Goal: Check status: Check status

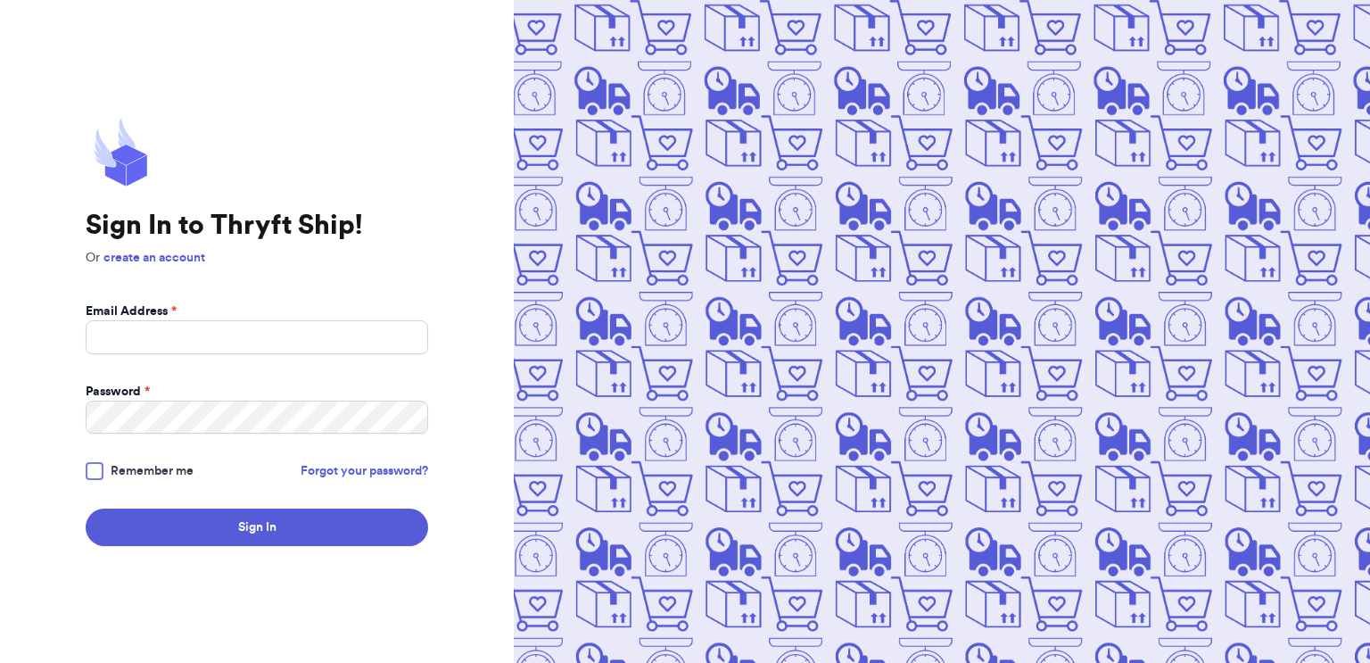
click at [70, 296] on div "Sign In to Thryft Ship! Or create an account Email Address * Password * Remembe…" at bounding box center [257, 331] width 514 height 663
click at [107, 328] on input "Email Address *" at bounding box center [257, 337] width 342 height 34
type input "[EMAIL_ADDRESS][DOMAIN_NAME]"
click at [93, 466] on div at bounding box center [95, 471] width 18 height 18
click at [0, 0] on input "Remember me" at bounding box center [0, 0] width 0 height 0
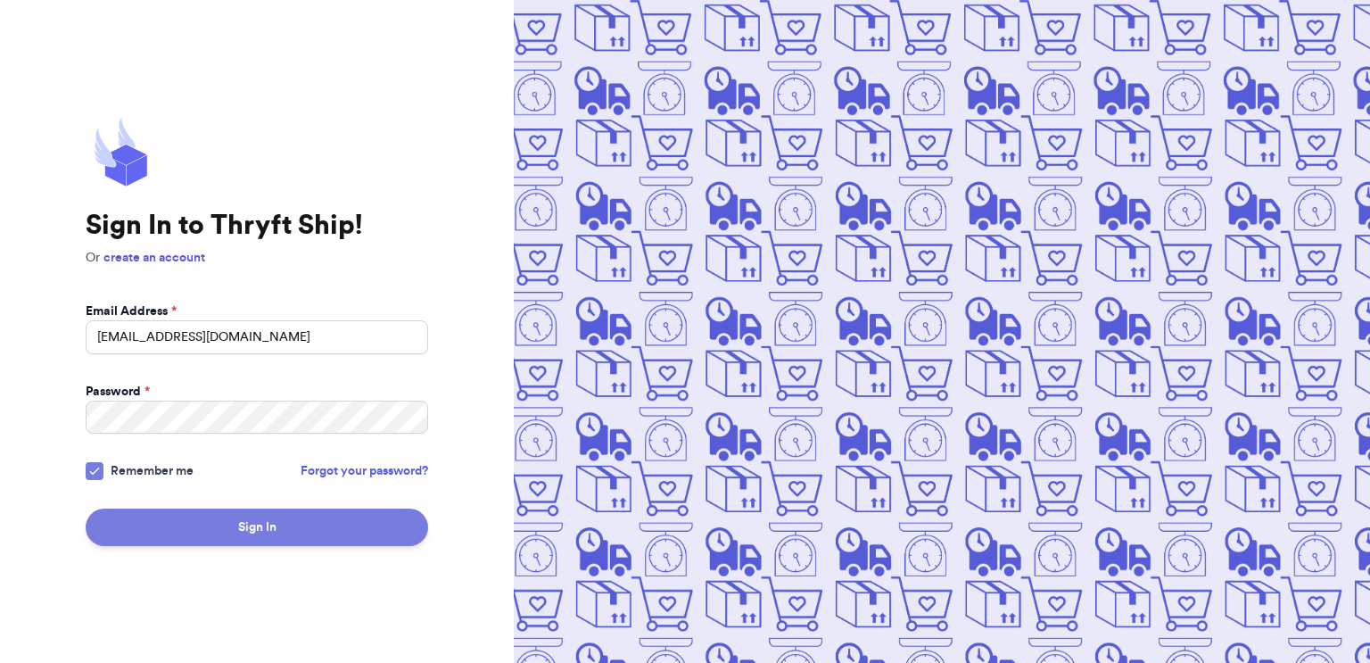
click at [136, 513] on button "Sign In" at bounding box center [257, 526] width 342 height 37
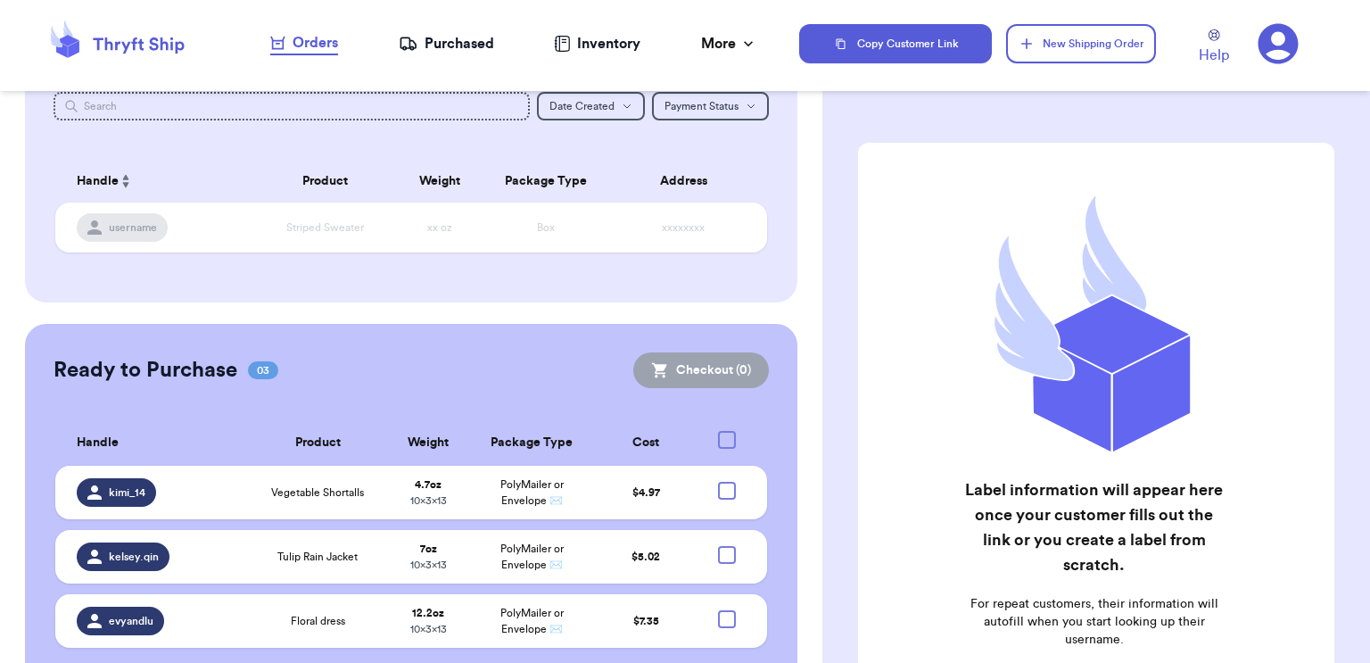
scroll to position [157, 0]
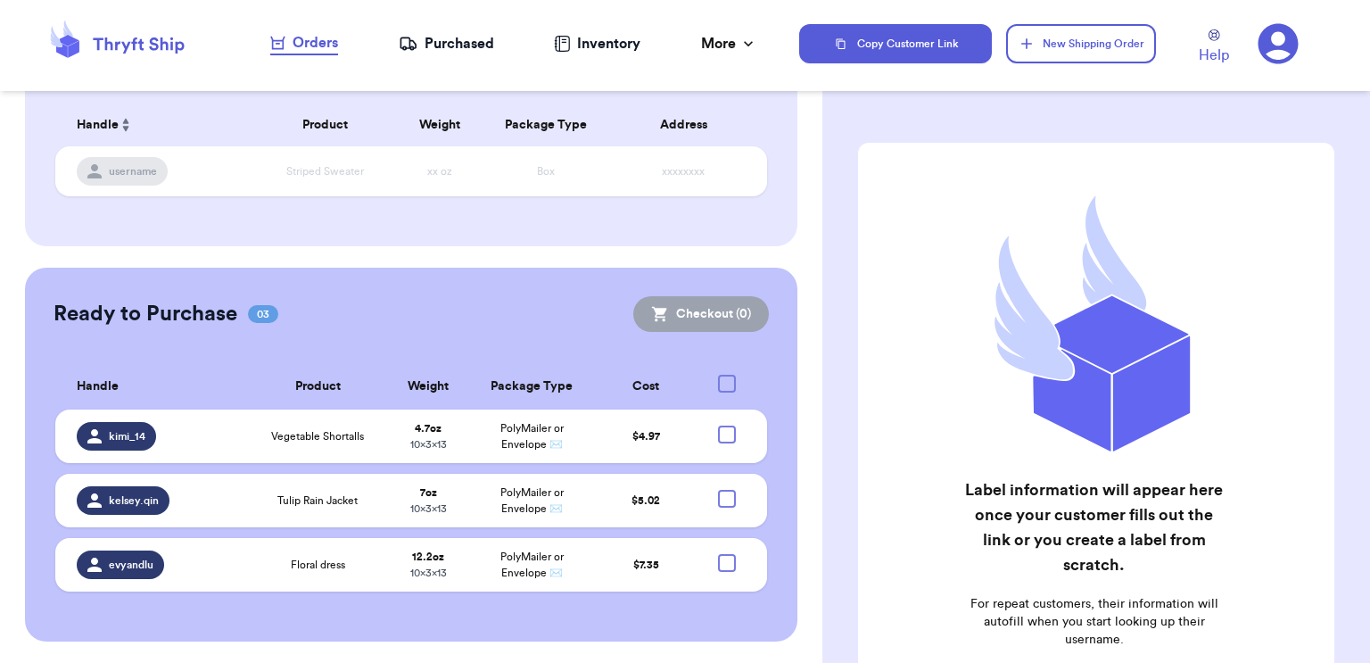
click at [732, 386] on div at bounding box center [727, 384] width 18 height 18
click at [727, 375] on input "checkbox" at bounding box center [726, 374] width 1 height 1
checkbox input "true"
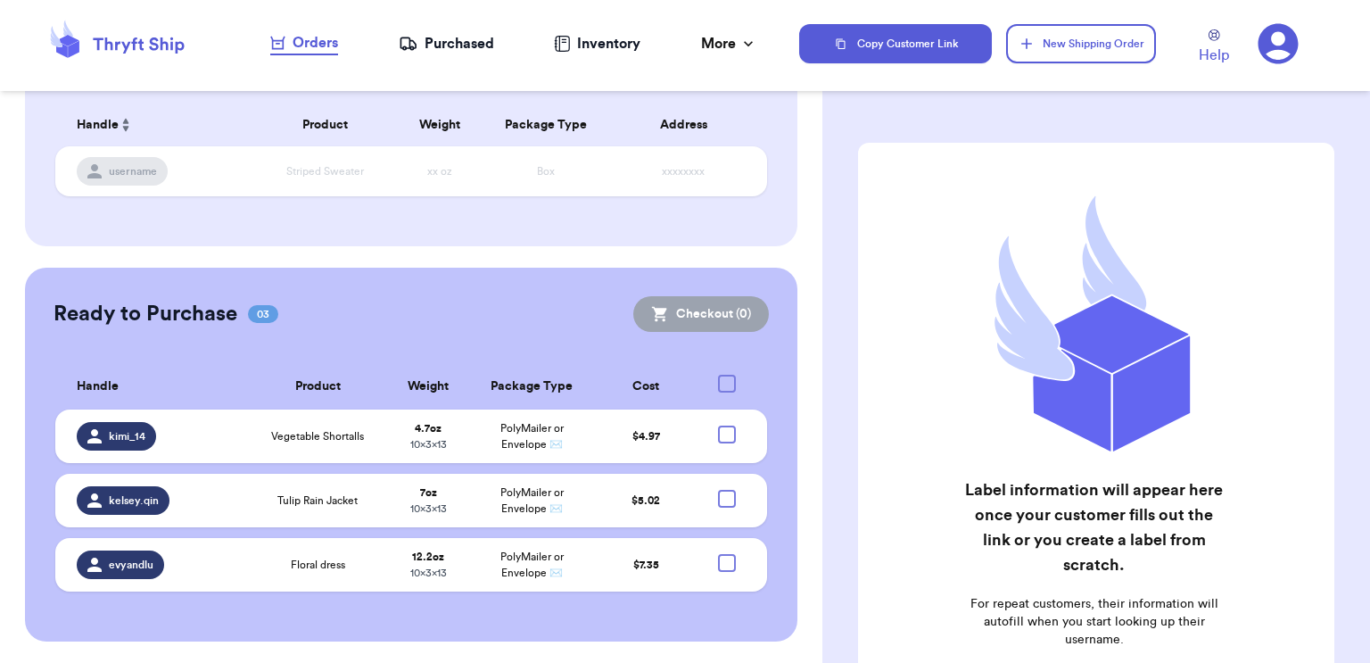
checkbox input "true"
click at [746, 328] on button "Checkout ( 3 )" at bounding box center [701, 314] width 135 height 36
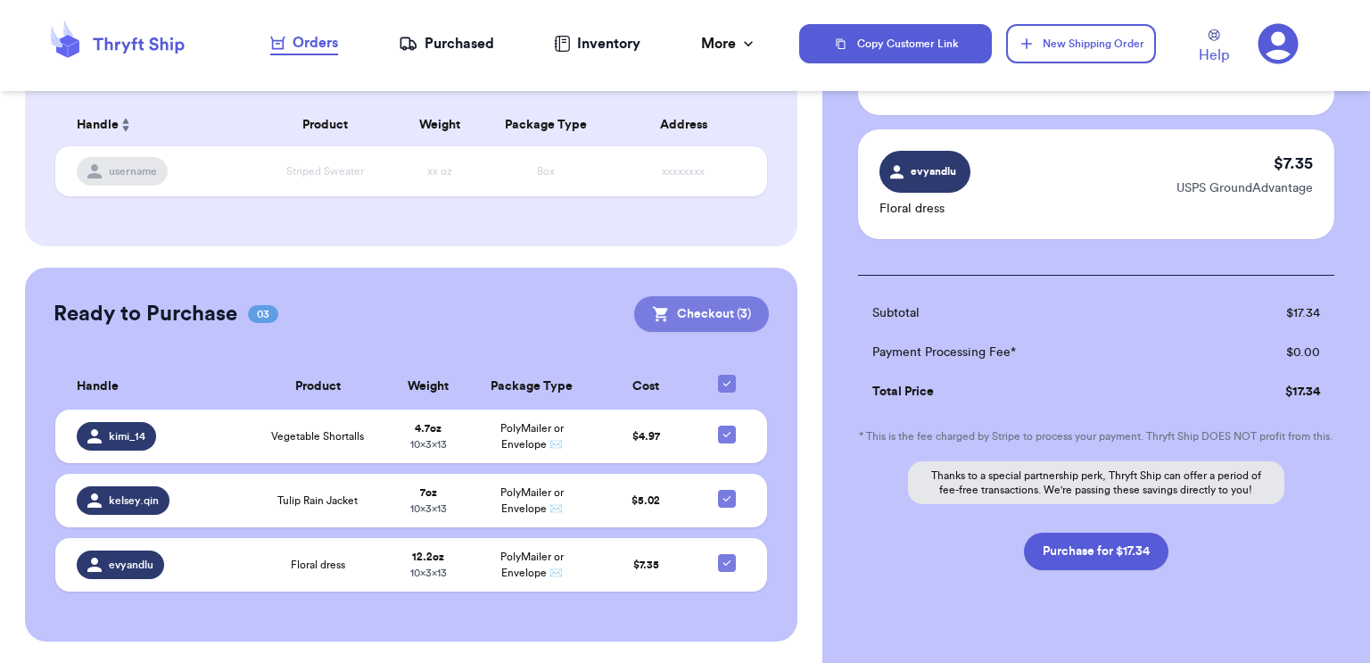
scroll to position [343, 0]
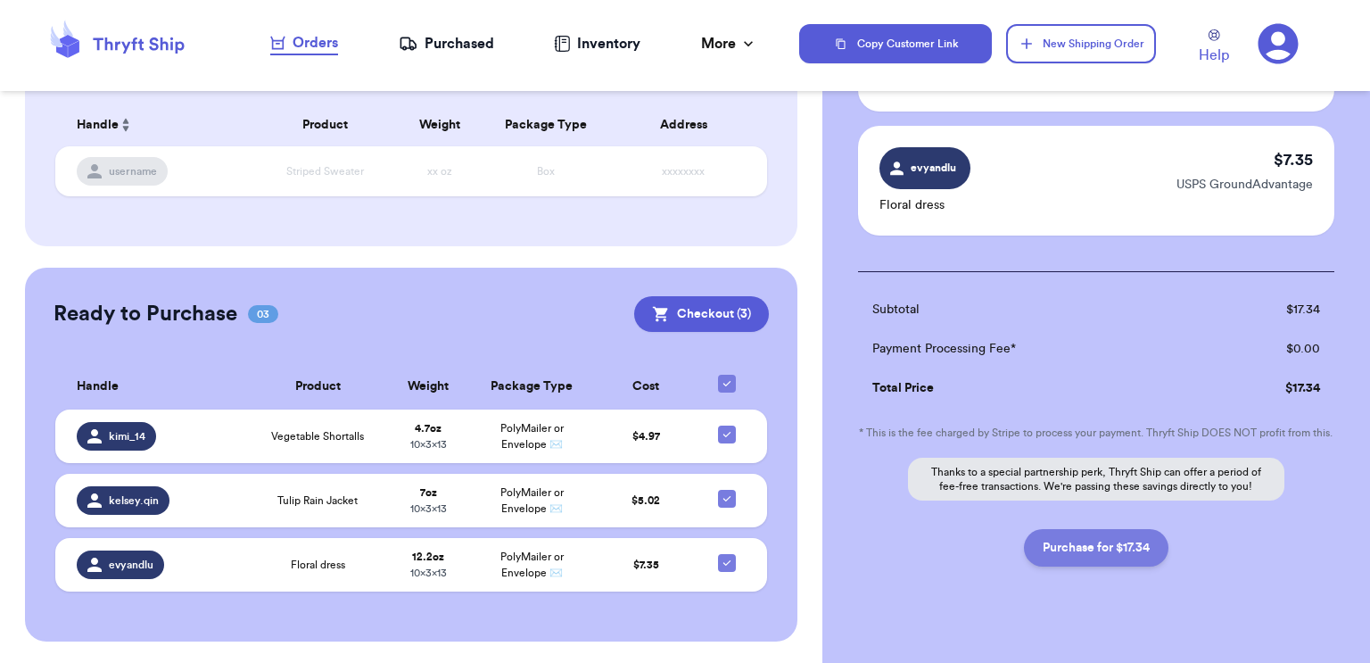
click at [1061, 565] on button "Purchase for $17.34" at bounding box center [1096, 547] width 144 height 37
checkbox input "false"
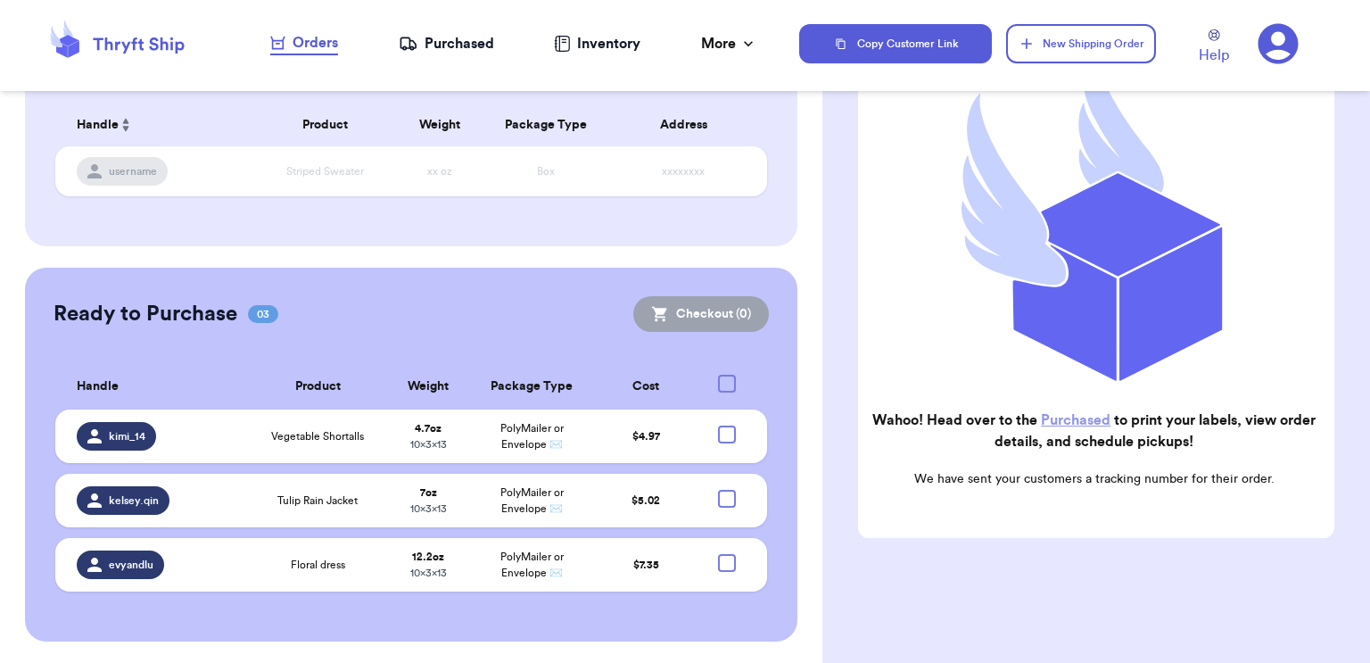
scroll to position [235, 0]
checkbox input "true"
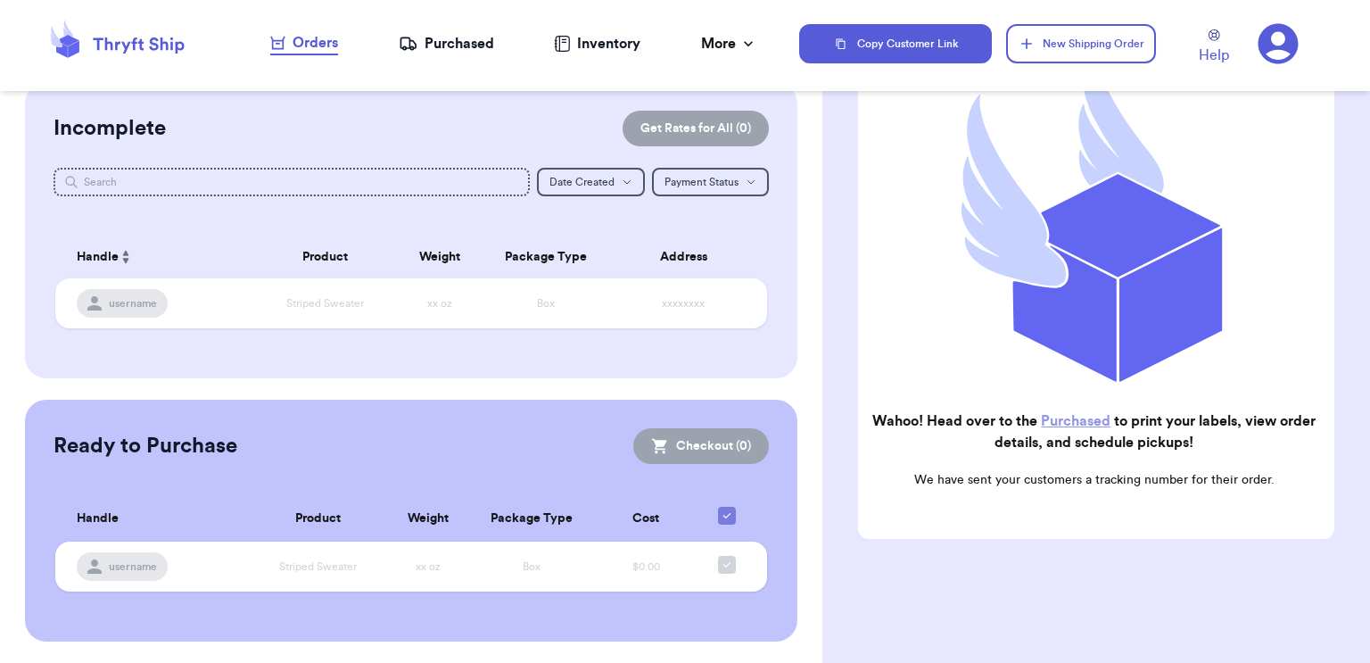
click at [470, 49] on div "Purchased" at bounding box center [446, 43] width 95 height 21
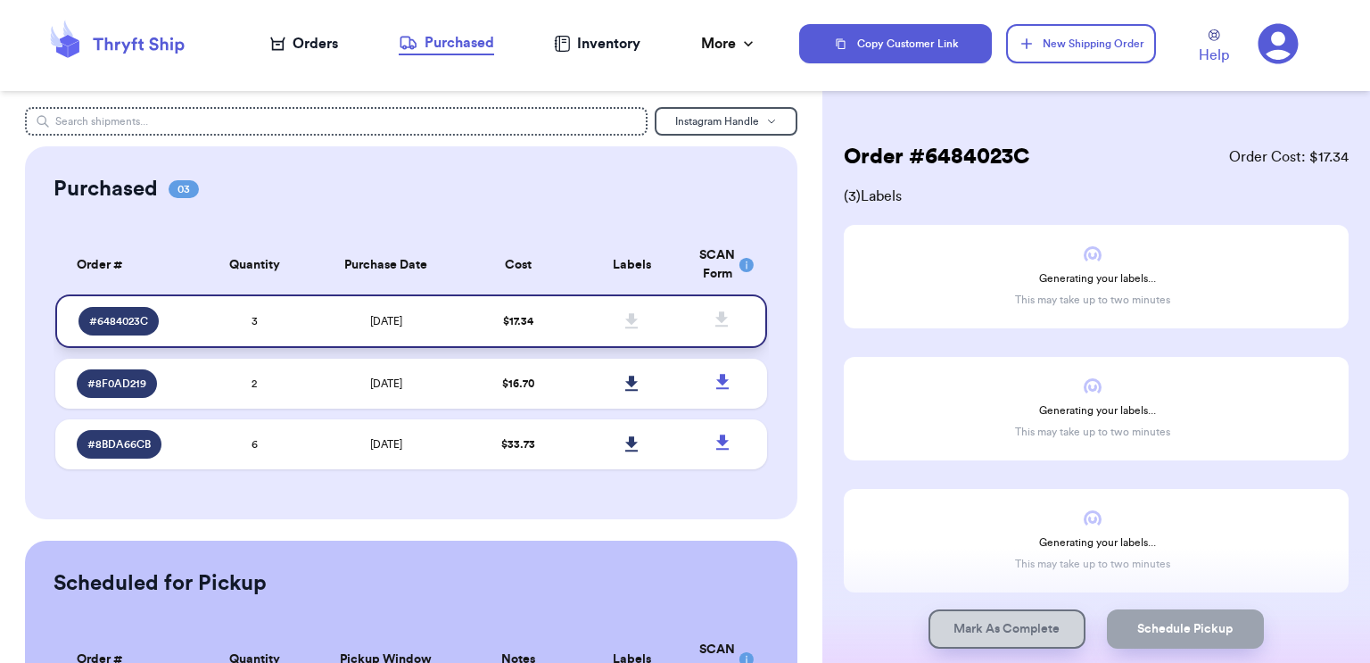
click at [631, 320] on icon at bounding box center [631, 320] width 12 height 15
click at [125, 451] on span "# 8BDA66CB" at bounding box center [118, 444] width 63 height 14
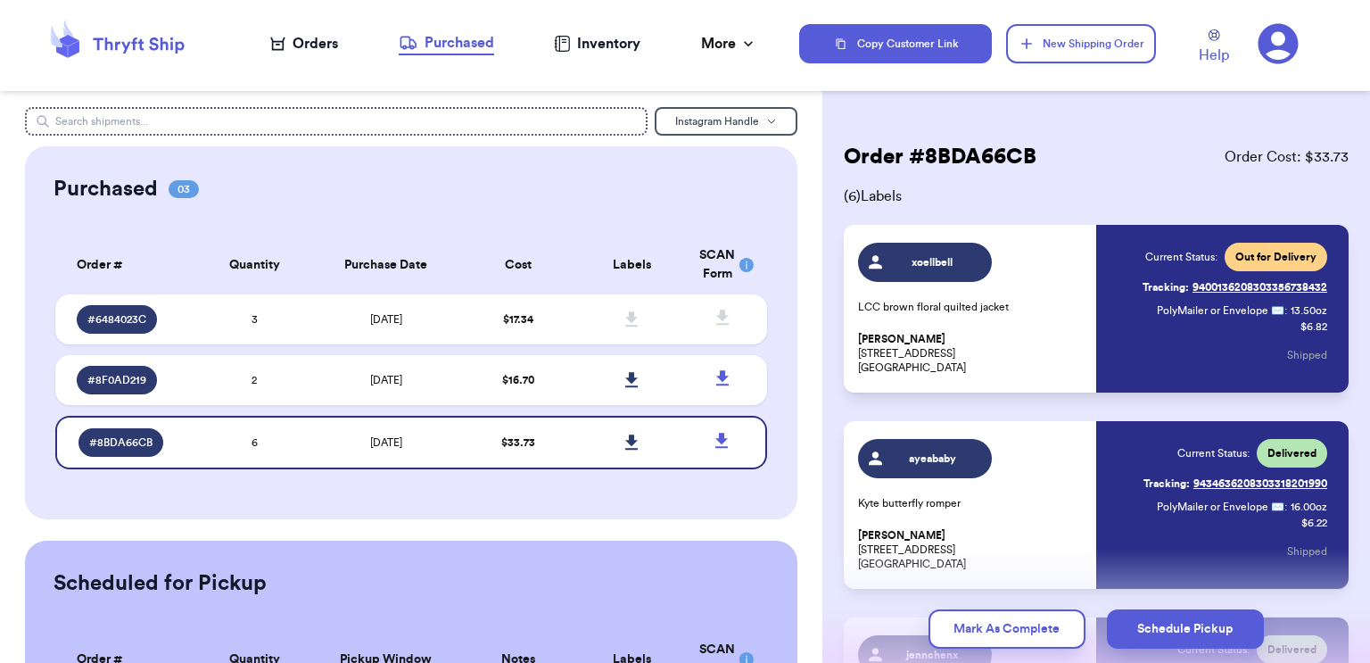
click at [1269, 279] on link "Tracking: 9400136208303356738432" at bounding box center [1234, 287] width 185 height 29
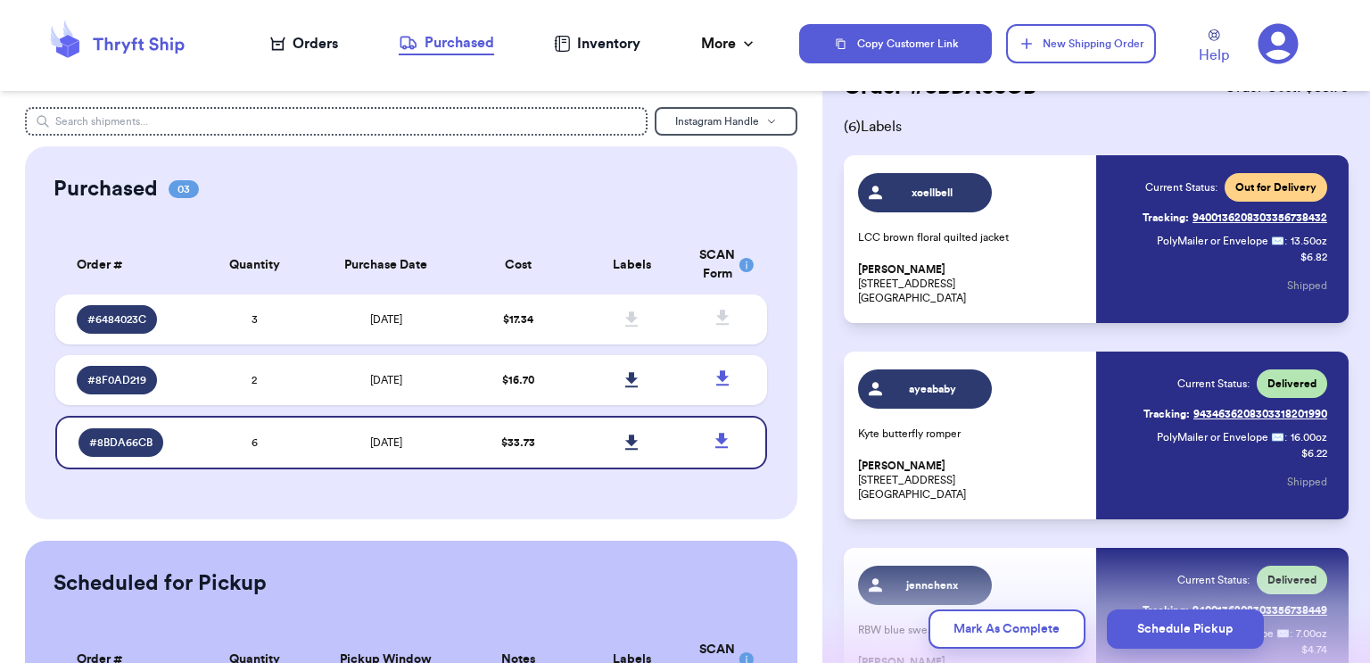
scroll to position [69, 0]
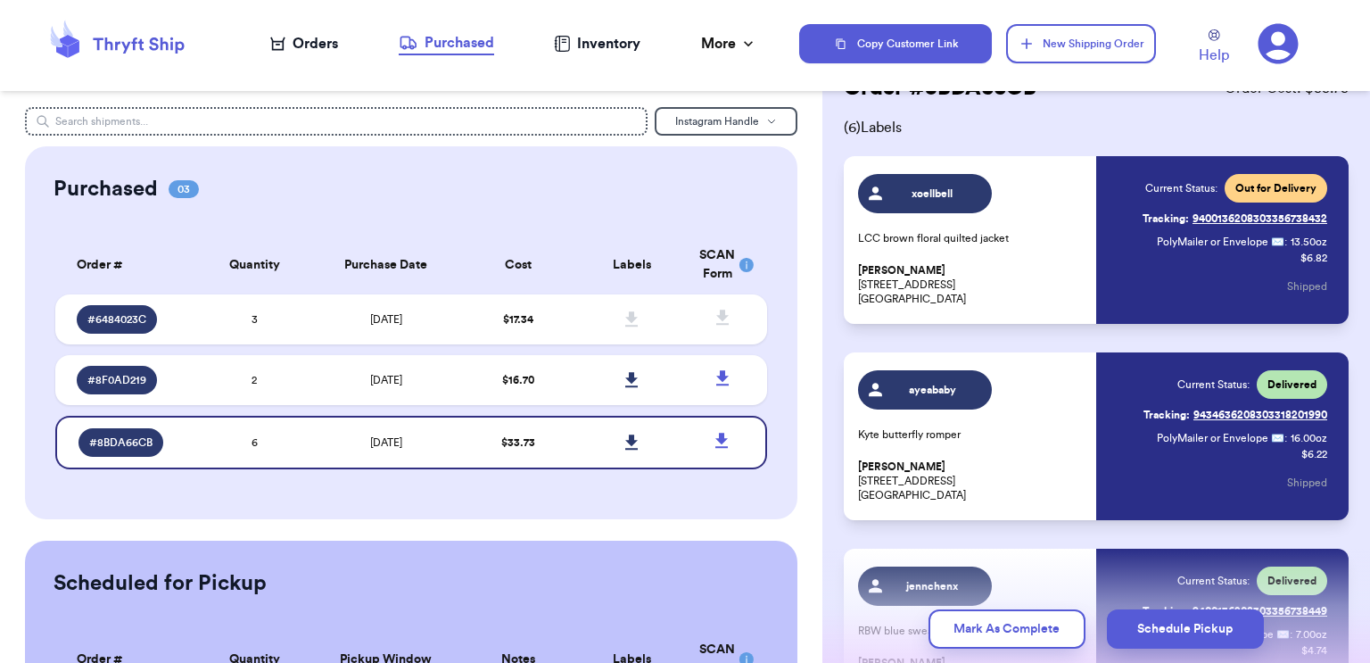
click at [1299, 210] on link "Tracking: 9400136208303356738432" at bounding box center [1234, 218] width 185 height 29
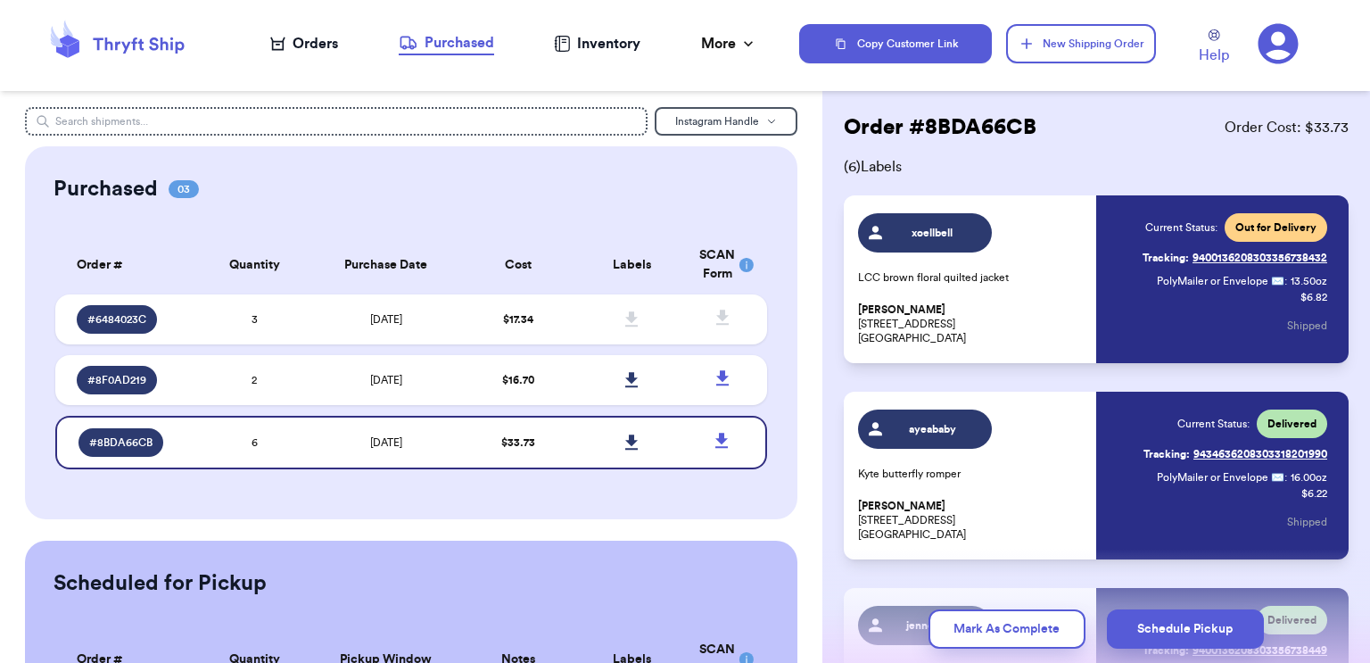
scroll to position [0, 0]
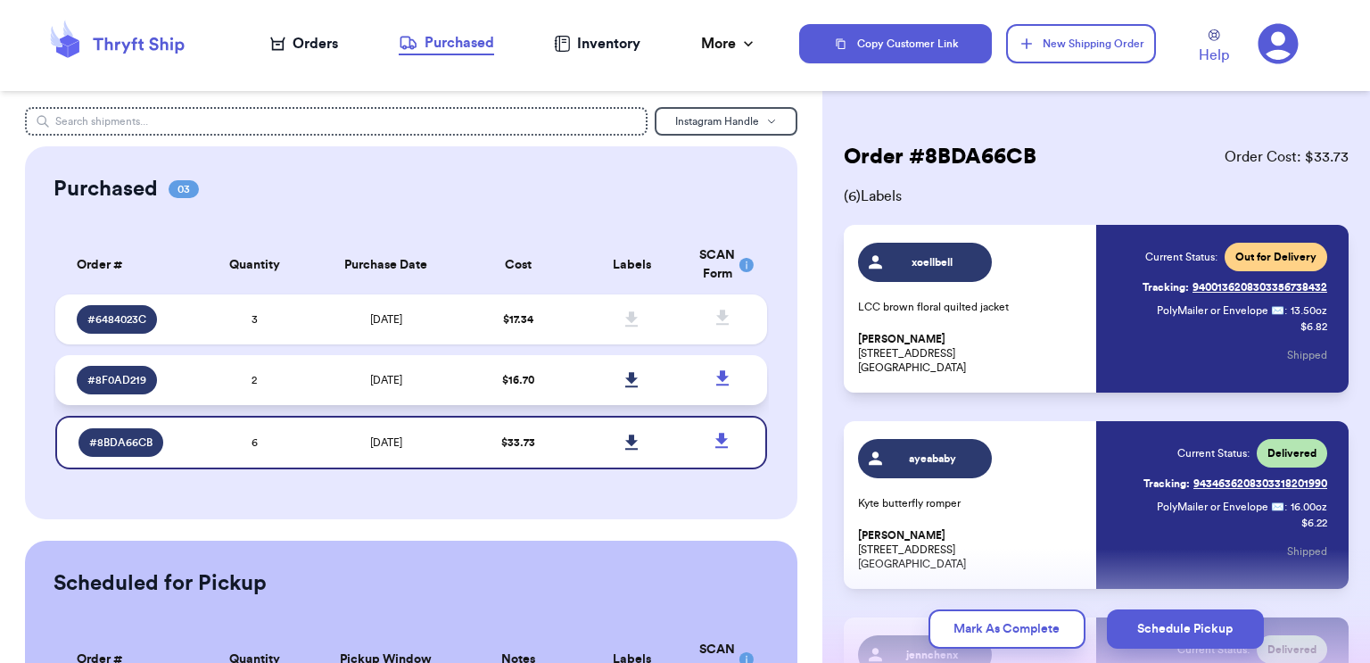
click at [121, 378] on span "# 8F0AD219" at bounding box center [116, 380] width 59 height 14
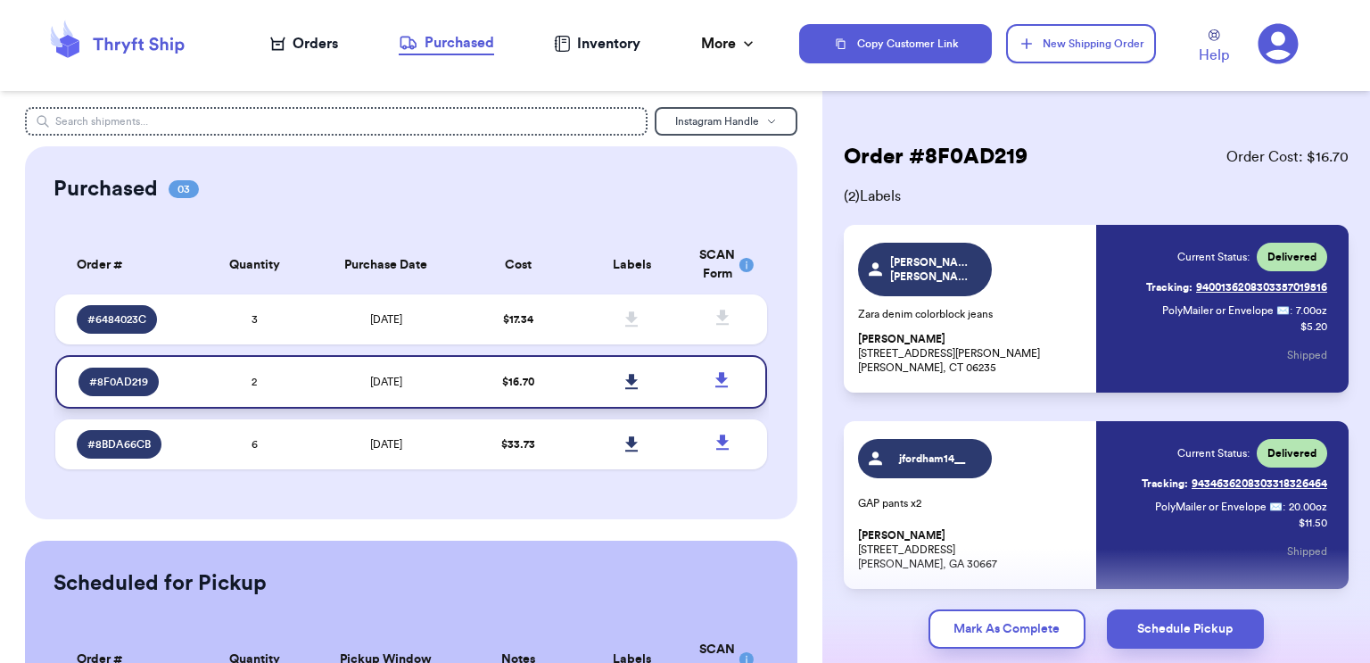
scroll to position [68, 0]
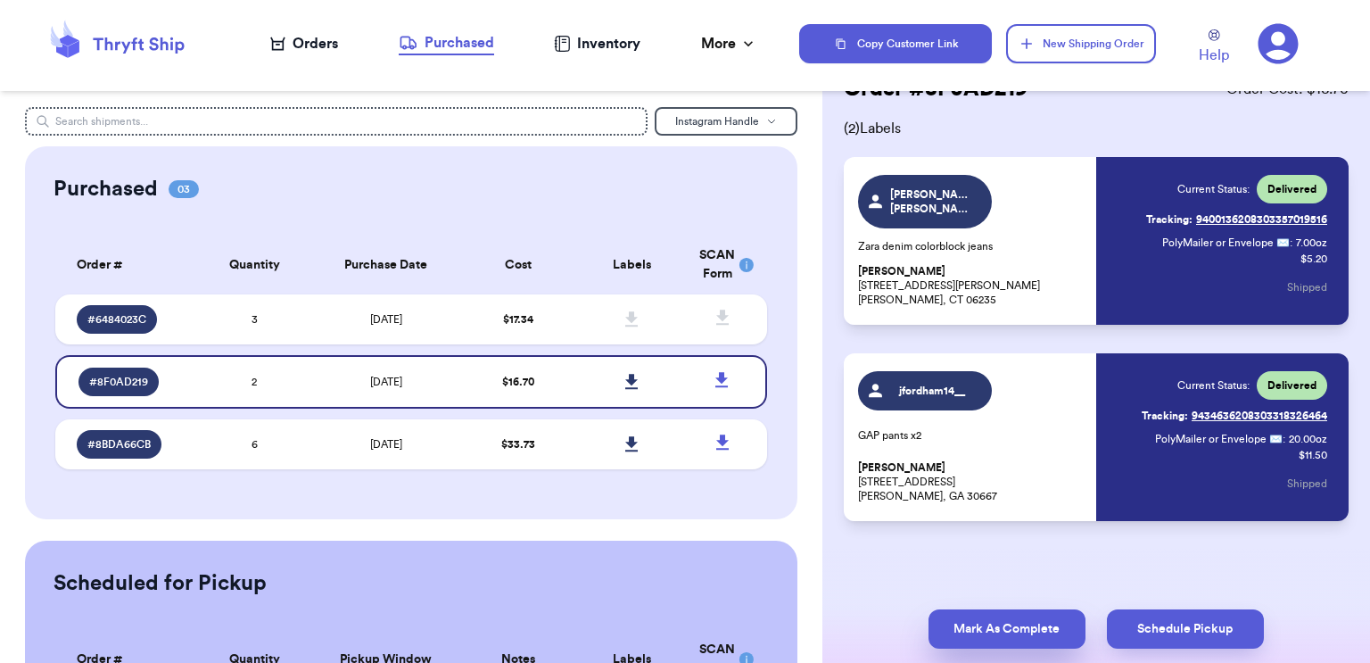
click at [960, 620] on button "Mark As Complete" at bounding box center [1006, 628] width 157 height 39
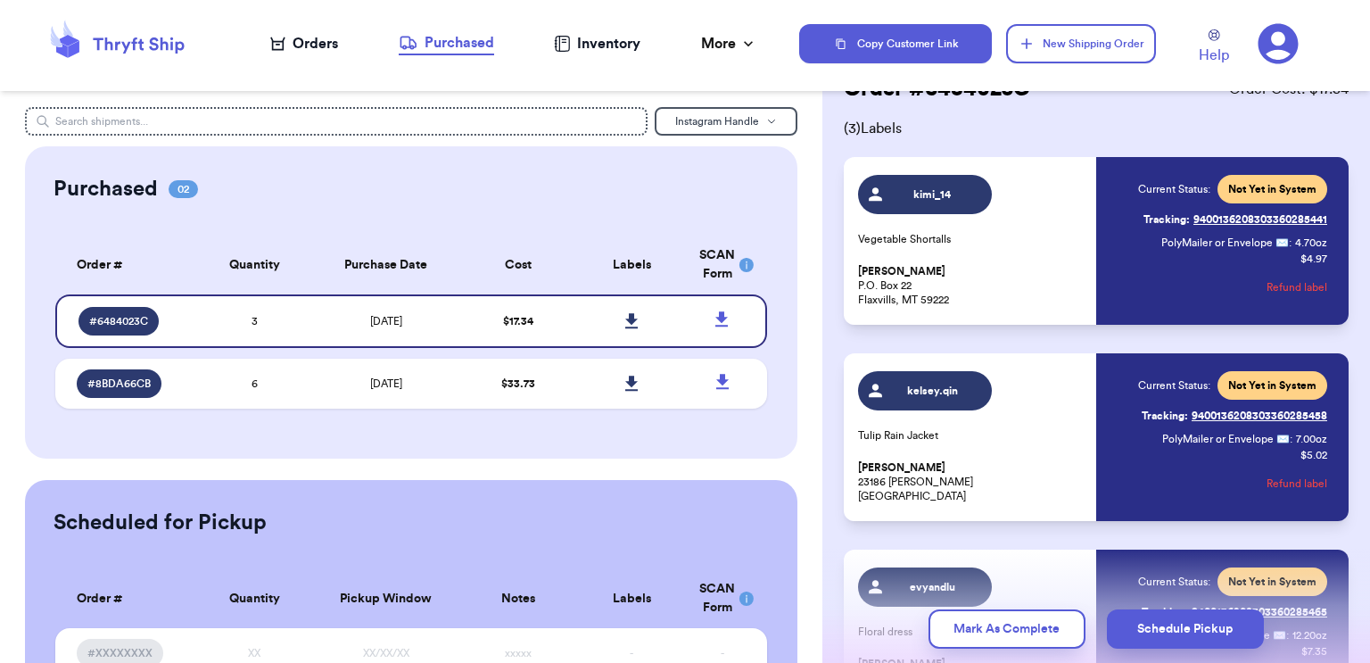
scroll to position [0, 0]
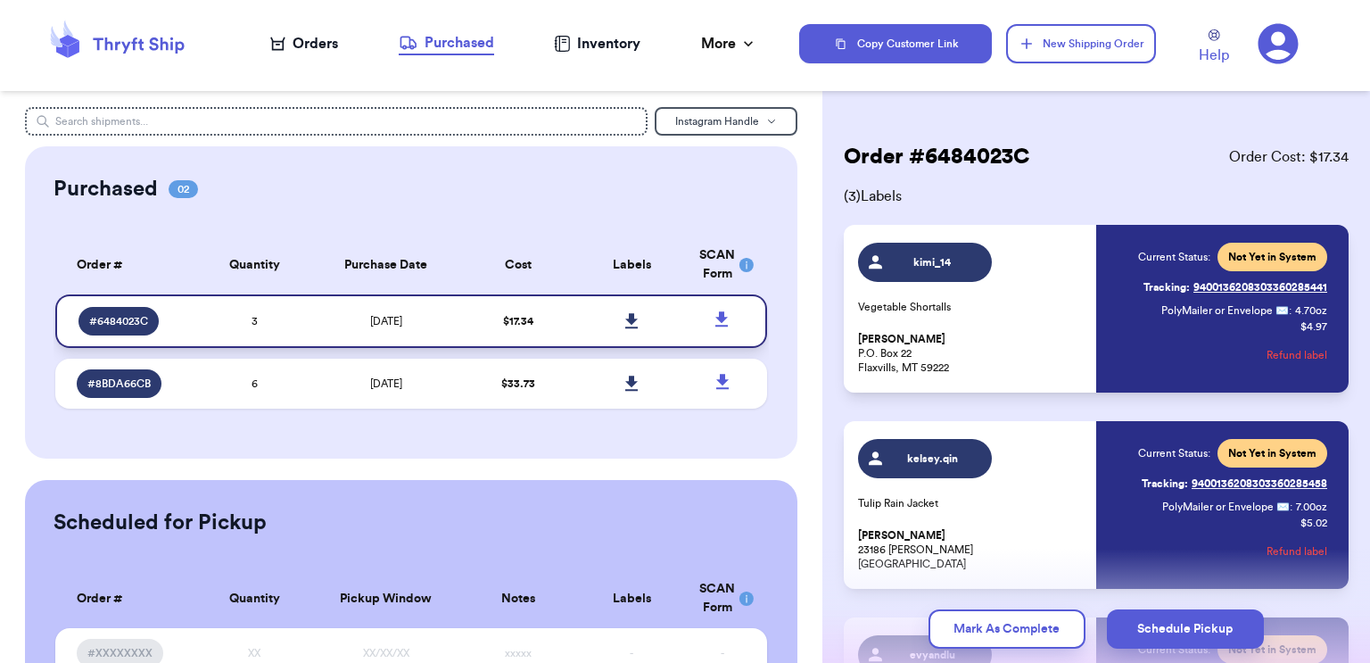
click at [646, 319] on link at bounding box center [631, 320] width 39 height 39
